Goal: Information Seeking & Learning: Learn about a topic

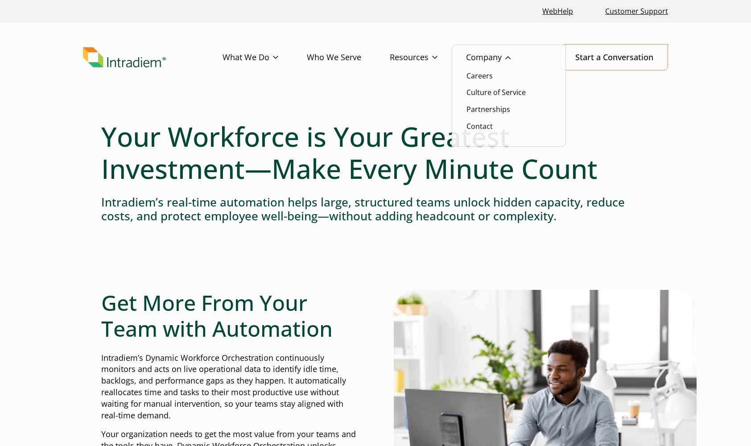
click at [481, 53] on link "Company" at bounding box center [502, 58] width 73 height 26
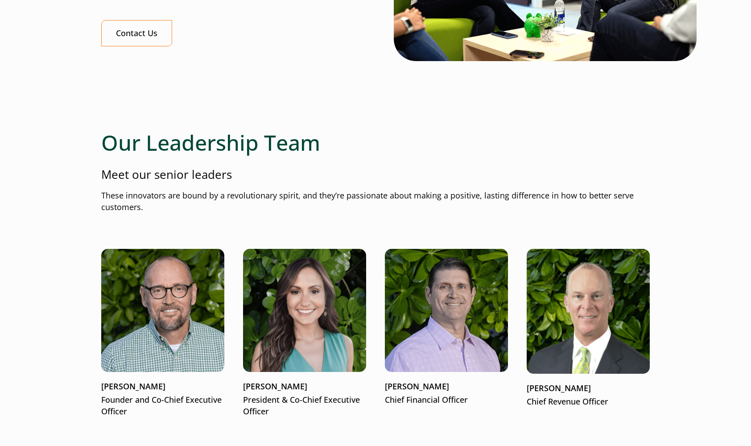
scroll to position [947, 0]
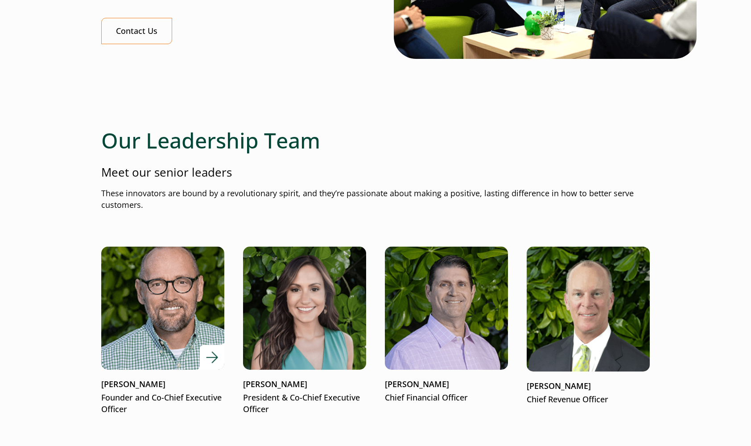
click at [182, 305] on img at bounding box center [163, 308] width 148 height 148
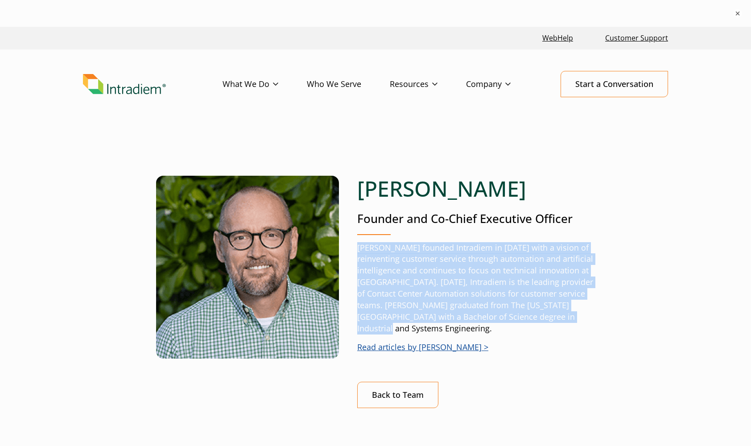
drag, startPoint x: 358, startPoint y: 220, endPoint x: 405, endPoint y: 332, distance: 121.0
click at [405, 332] on p "[PERSON_NAME] founded Intradiem in [DATE] with a vision of reinventing customer…" at bounding box center [476, 288] width 238 height 92
copy p "[PERSON_NAME] founded Intradiem in [DATE] with a vision of reinventing customer…"
